Goal: Transaction & Acquisition: Purchase product/service

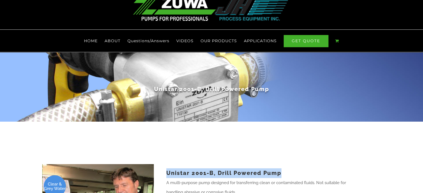
drag, startPoint x: 167, startPoint y: 162, endPoint x: 284, endPoint y: 164, distance: 116.8
click at [284, 169] on h1 "Unistar 2001-B, Drill Powered Pump" at bounding box center [264, 174] width 197 height 10
copy h1 "Unistar 2001-B, Drill Powered Pump"
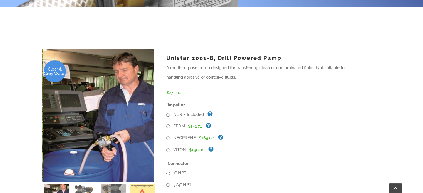
scroll to position [167, 0]
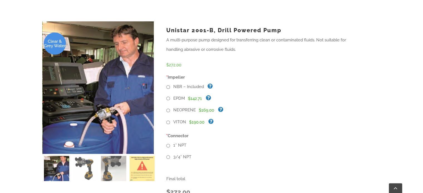
click at [169, 144] on input "1″ NPT" at bounding box center [168, 146] width 4 height 4
radio input "true"
click at [168, 121] on input "VITON" at bounding box center [168, 123] width 4 height 4
radio input "true"
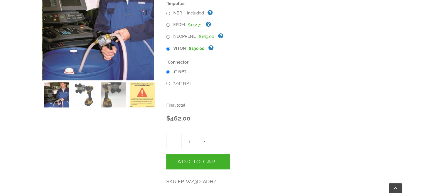
scroll to position [250, 0]
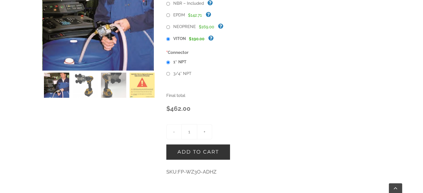
click at [196, 145] on button "Add to cart" at bounding box center [198, 152] width 64 height 15
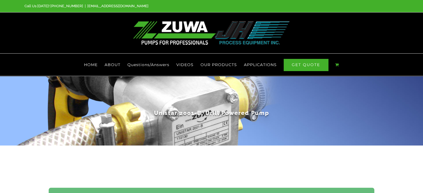
click at [329, 76] on div "Unistar 2001-B, Drill Powered Pump" at bounding box center [211, 111] width 325 height 70
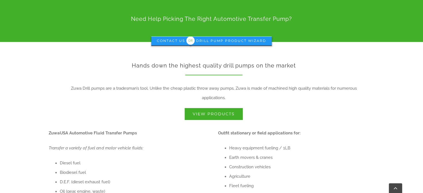
scroll to position [139, 0]
